Goal: Information Seeking & Learning: Learn about a topic

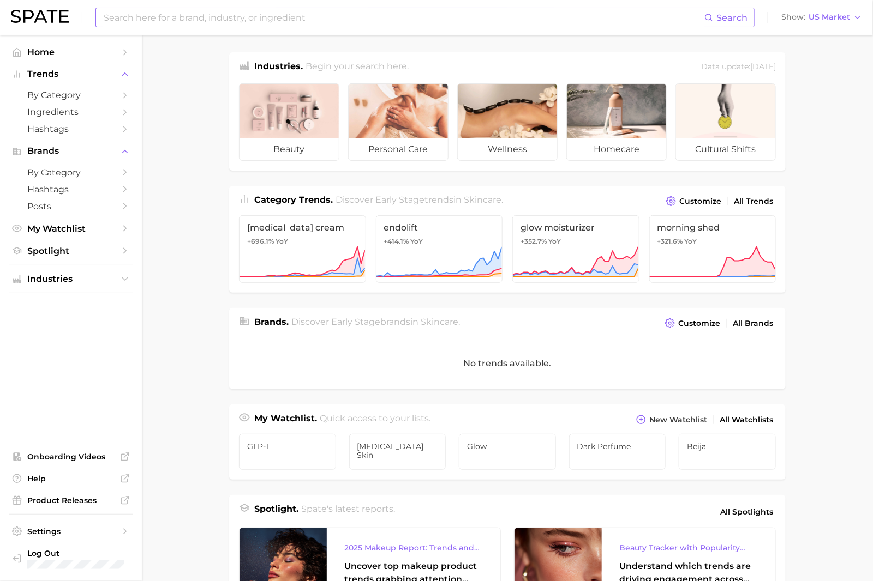
click at [321, 10] on input at bounding box center [404, 17] width 602 height 19
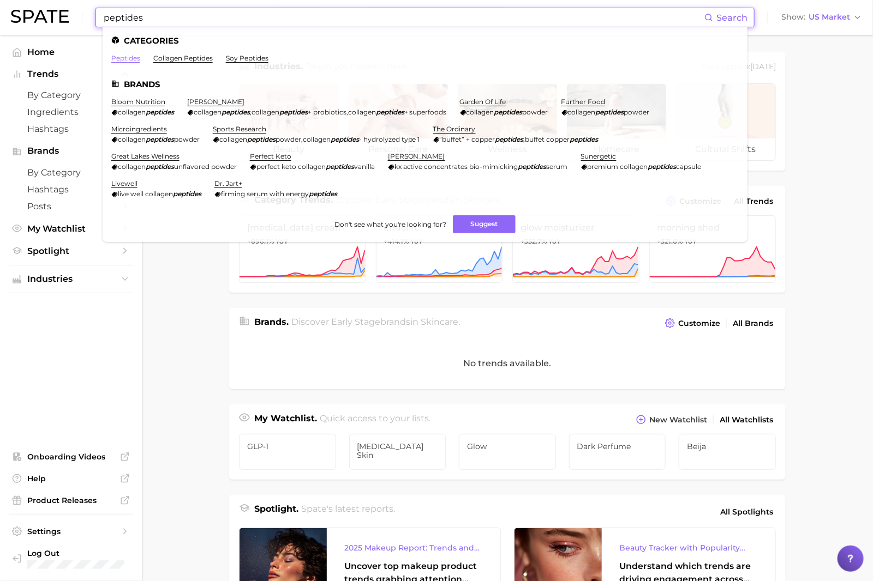
type input "peptides"
click at [134, 56] on link "peptides" at bounding box center [125, 58] width 29 height 8
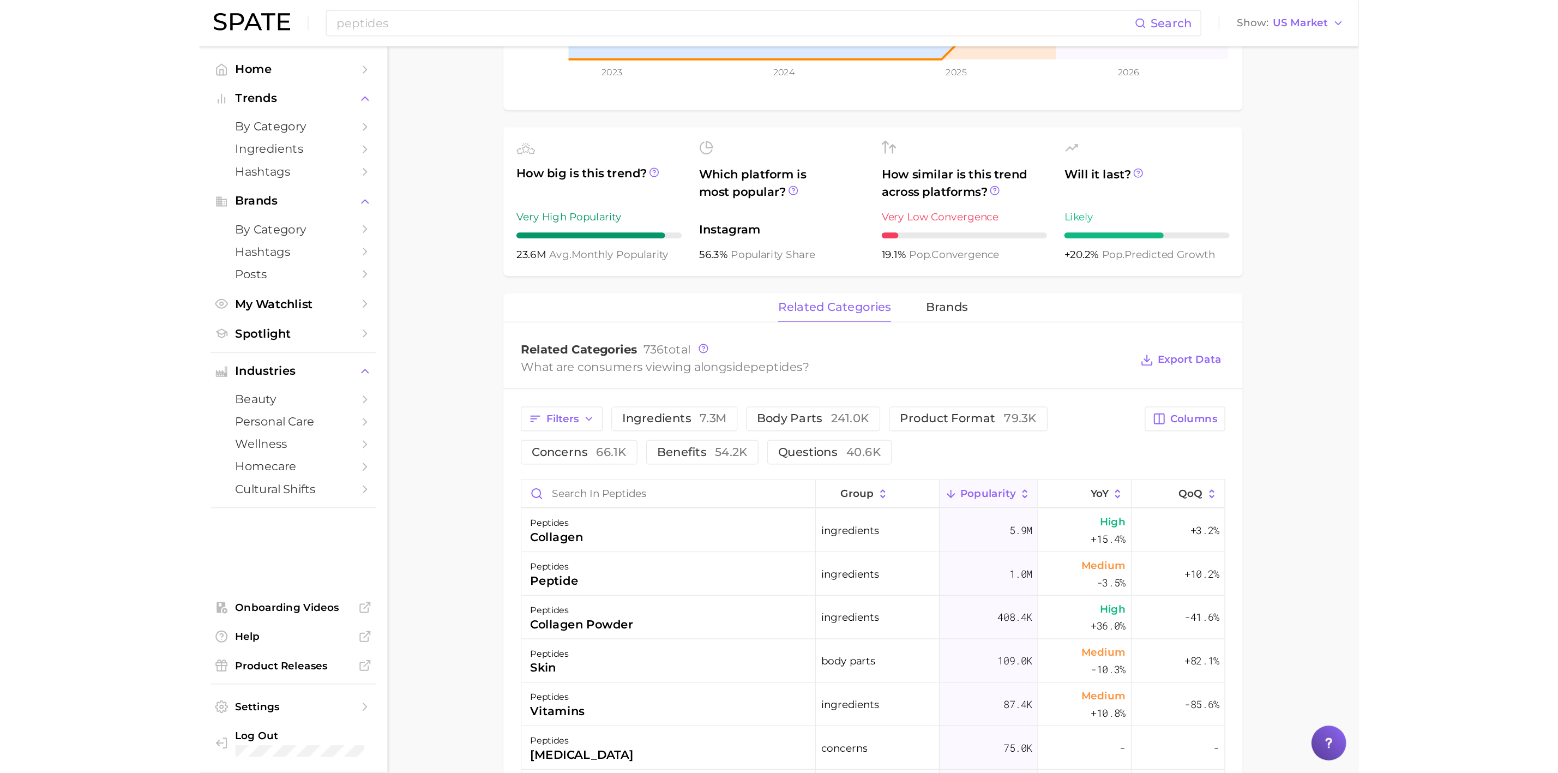
scroll to position [279, 0]
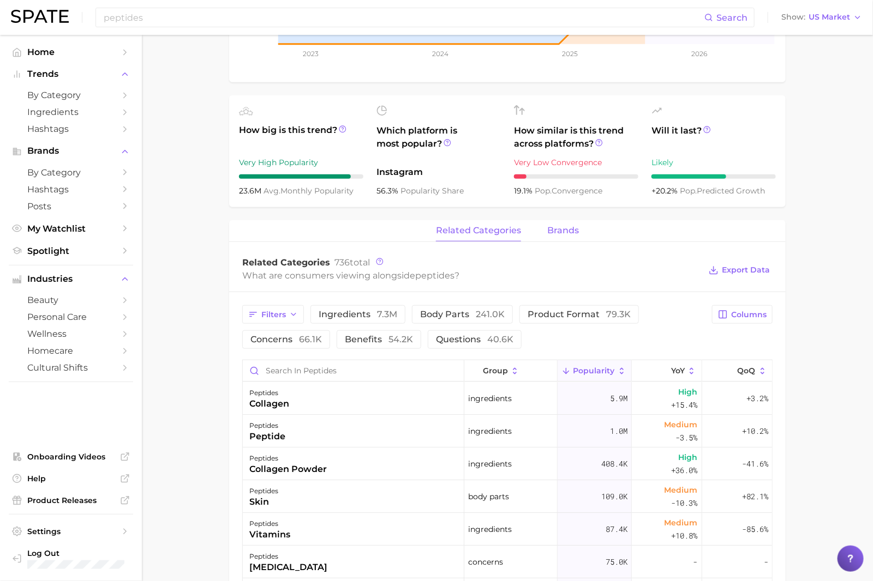
click at [550, 228] on span "brands" at bounding box center [563, 231] width 32 height 10
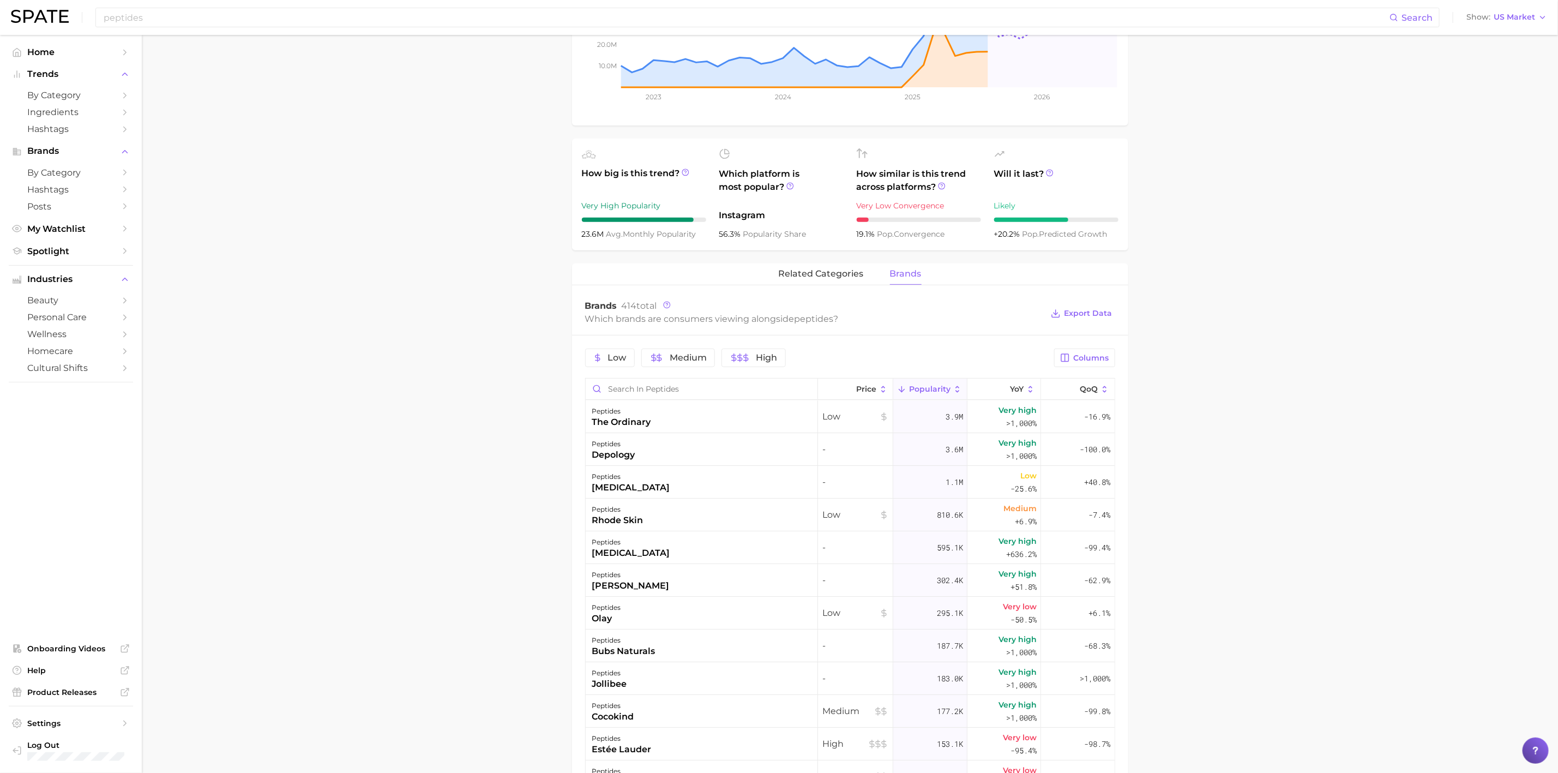
scroll to position [236, 0]
click at [844, 271] on span "related categories" at bounding box center [821, 273] width 85 height 10
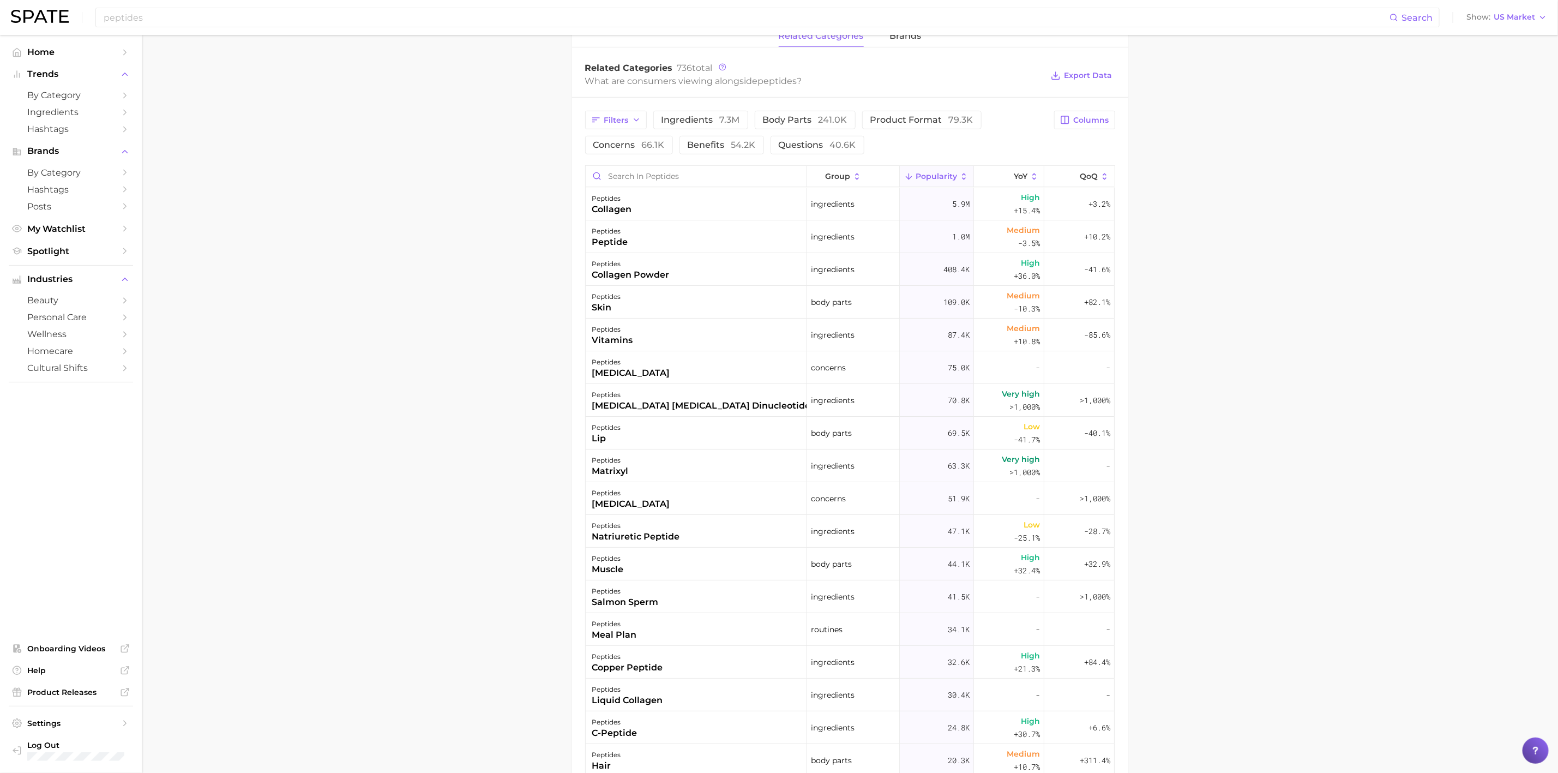
scroll to position [471, 0]
